Goal: Task Accomplishment & Management: Complete application form

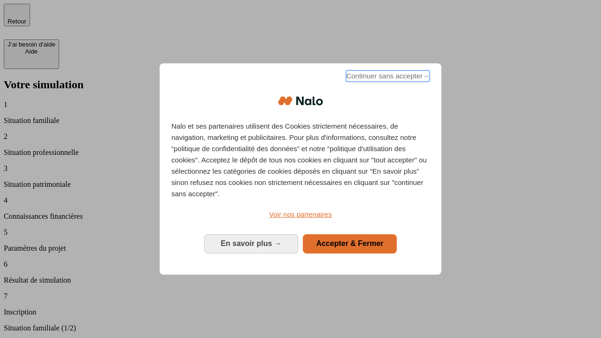
click at [387, 77] on span "Continuer sans accepter →" at bounding box center [388, 75] width 84 height 11
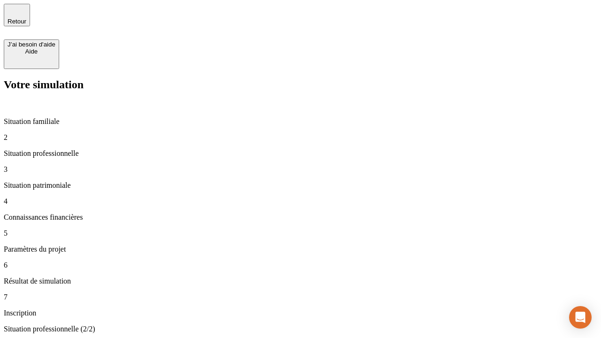
type input "30 000"
type input "40 000"
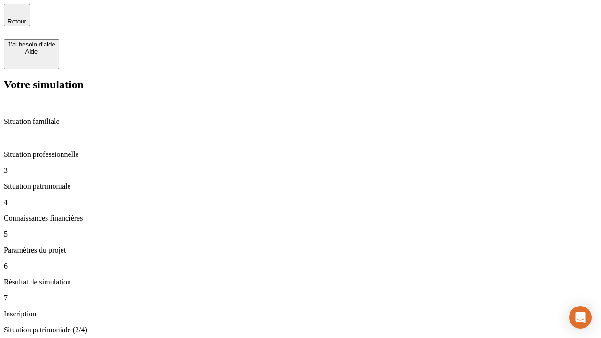
type input "1 100"
type input "20"
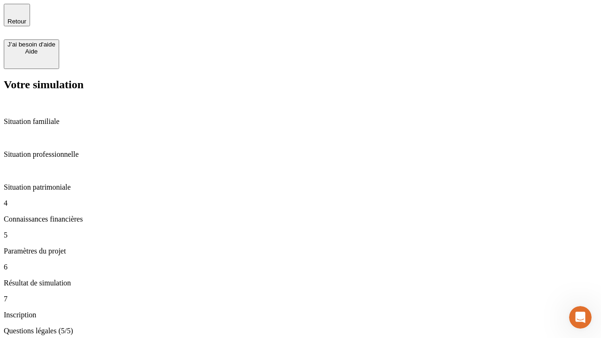
type input "40"
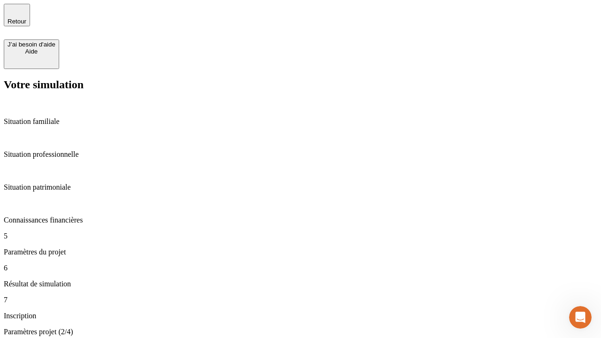
type input "50 000"
type input "640"
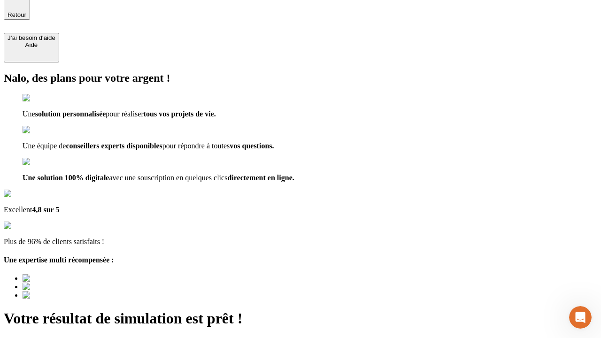
type input "[EMAIL_ADDRESS][DOMAIN_NAME]"
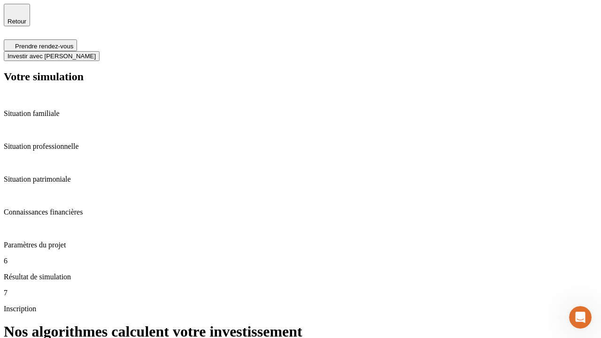
scroll to position [4, 0]
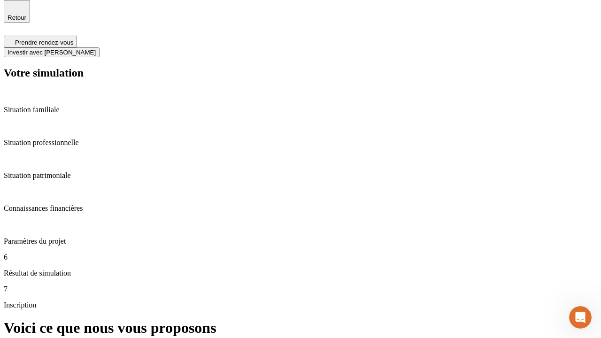
click at [96, 49] on span "Investir avec [PERSON_NAME]" at bounding box center [52, 52] width 88 height 7
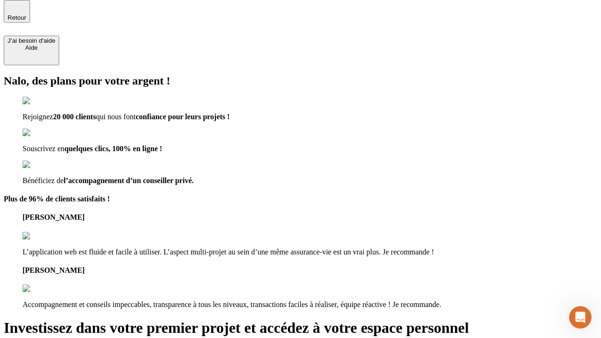
scroll to position [3, 0]
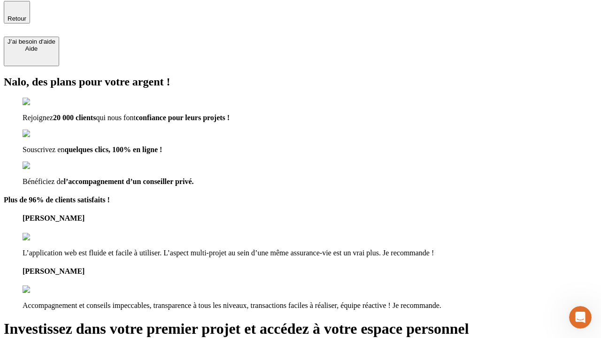
type input "[PERSON_NAME][EMAIL_ADDRESS][DOMAIN_NAME]"
